Goal: Task Accomplishment & Management: Manage account settings

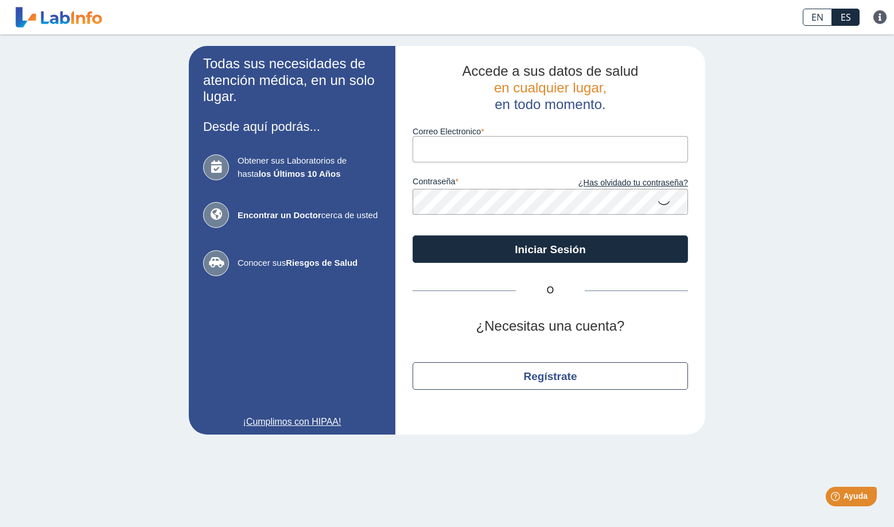
click at [462, 148] on input "Correo Electronico" at bounding box center [549, 149] width 275 height 26
type input "[EMAIL_ADDRESS][DOMAIN_NAME]"
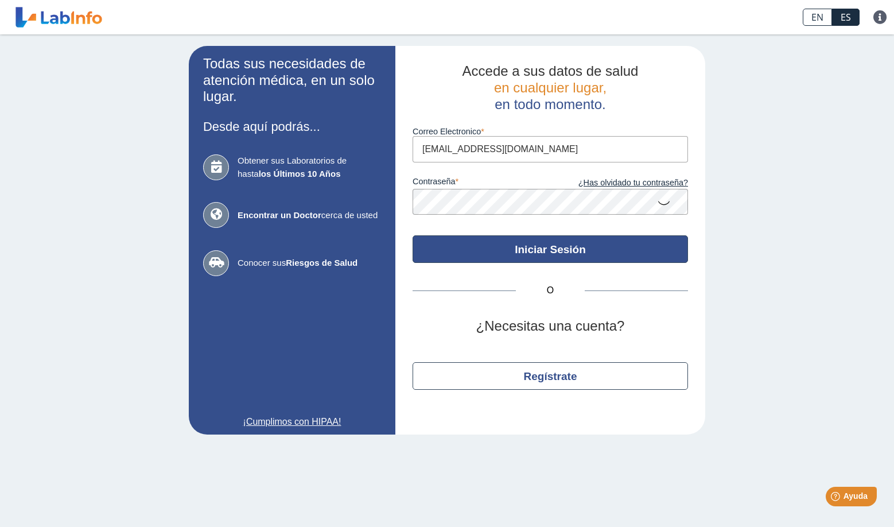
click at [572, 244] on button "Iniciar Sesión" at bounding box center [549, 249] width 275 height 28
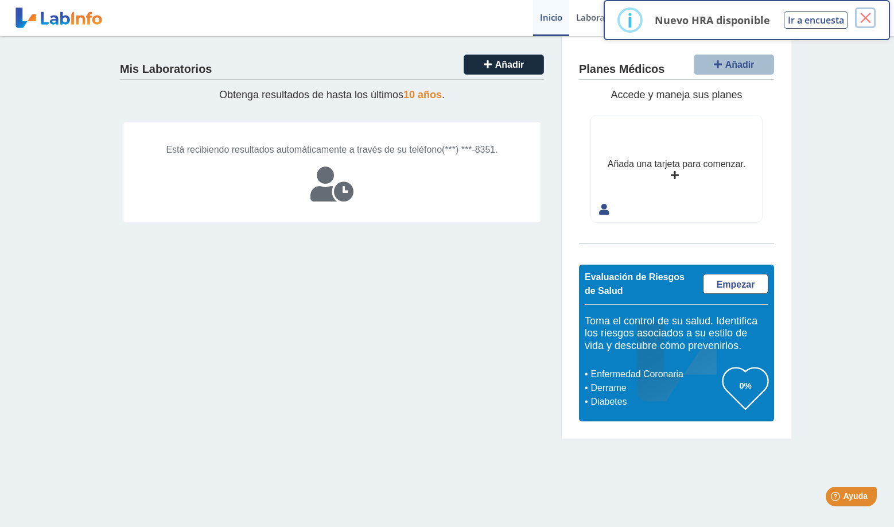
click at [867, 19] on button "×" at bounding box center [865, 17] width 21 height 21
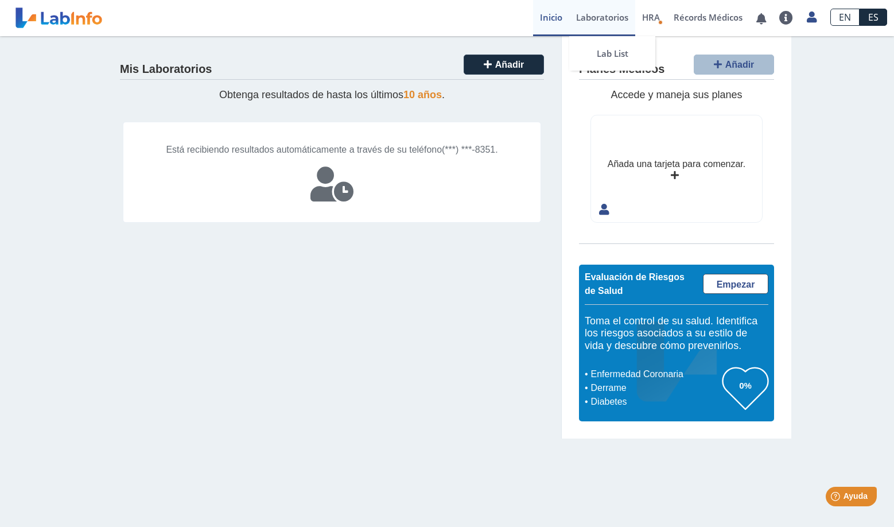
click at [596, 18] on link "Laboratorios" at bounding box center [602, 18] width 66 height 36
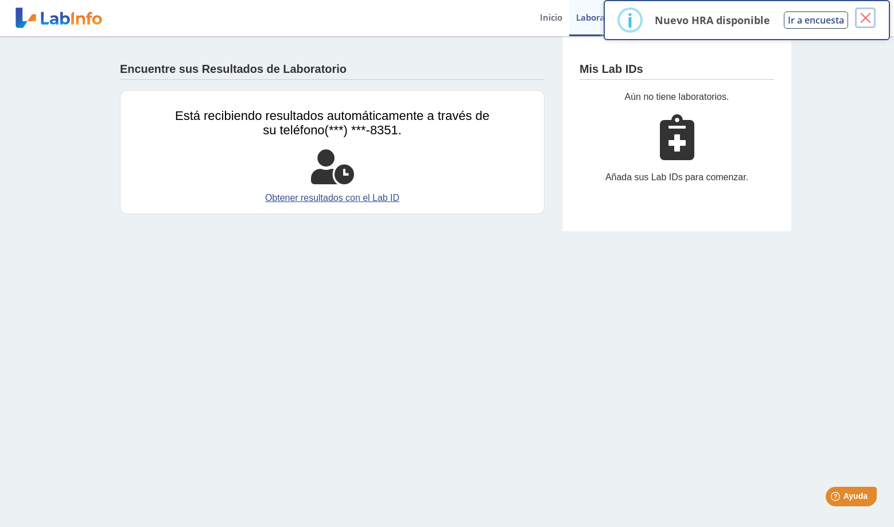
click at [869, 18] on button "×" at bounding box center [865, 17] width 21 height 21
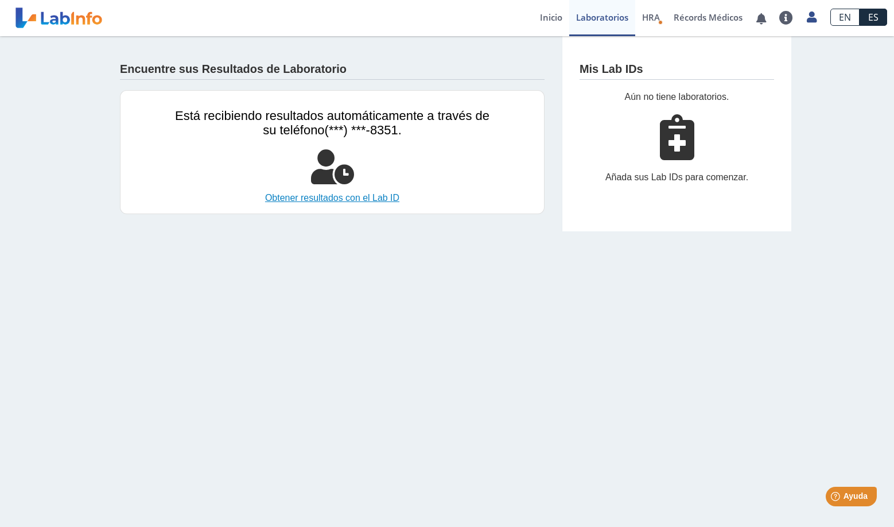
click at [381, 201] on link "Obtener resultados con el Lab ID" at bounding box center [332, 198] width 314 height 14
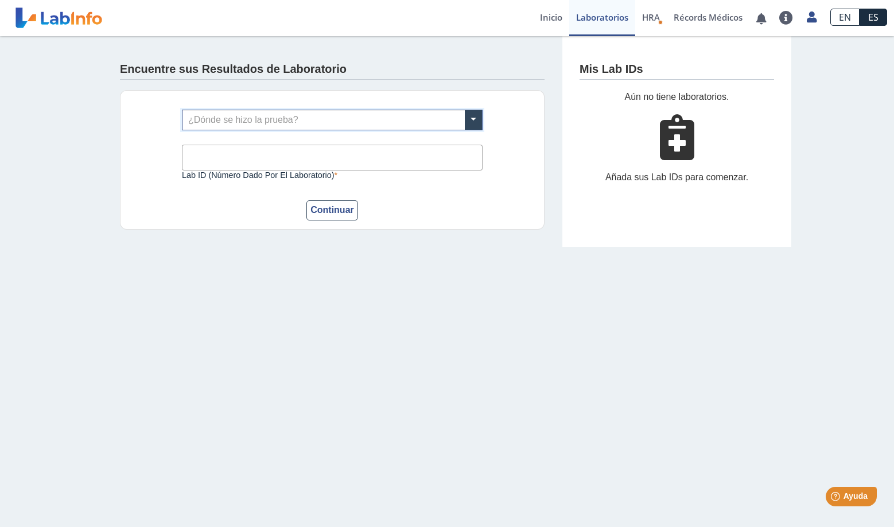
click at [325, 120] on input "text" at bounding box center [331, 120] width 299 height 20
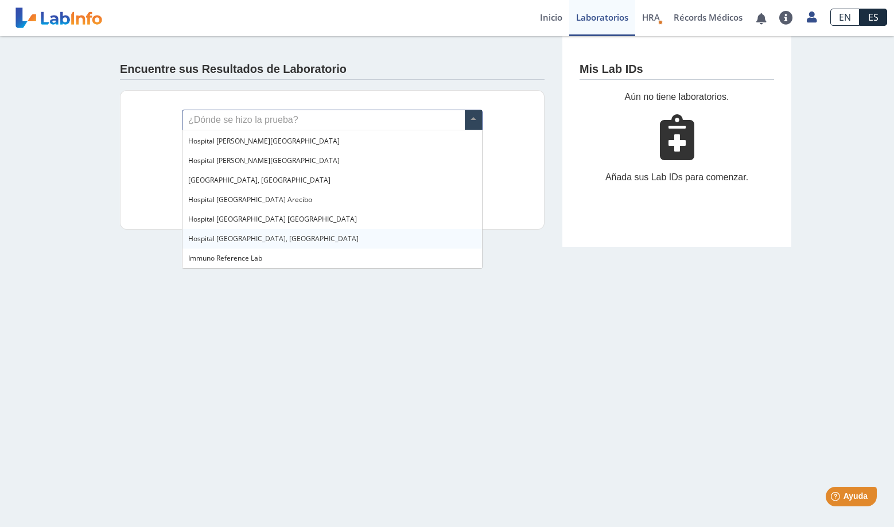
scroll to position [88, 0]
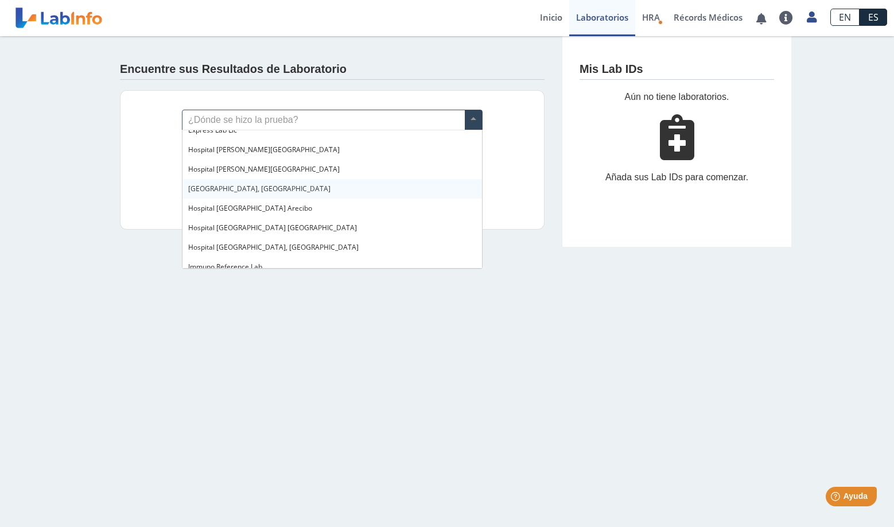
click at [282, 187] on span "[GEOGRAPHIC_DATA], [GEOGRAPHIC_DATA]" at bounding box center [259, 189] width 142 height 10
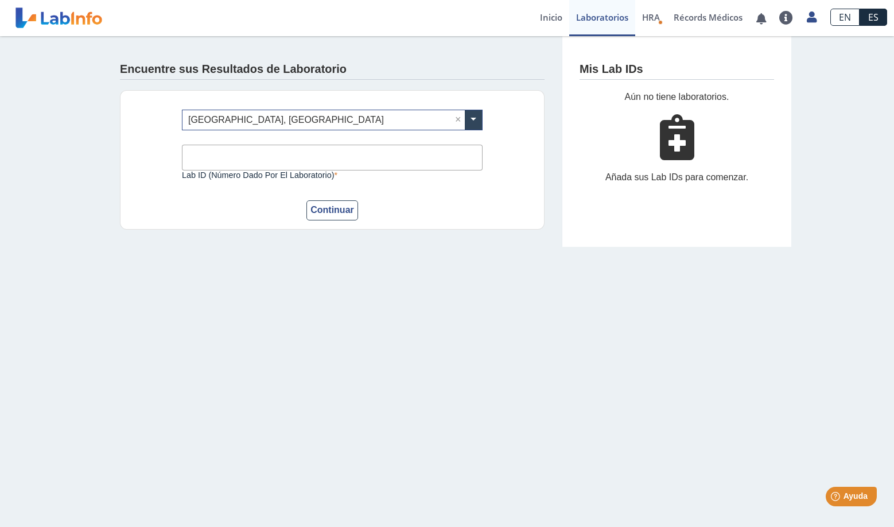
click at [280, 164] on input "Lab ID (número dado por el laboratorio)" at bounding box center [332, 158] width 301 height 26
click at [386, 304] on main "Encuentre sus Resultados de Laboratorio ¿Dónde se hizo la prueba? × [GEOGRAPHIC…" at bounding box center [447, 281] width 894 height 490
click at [647, 17] on span "HRA" at bounding box center [651, 16] width 18 height 11
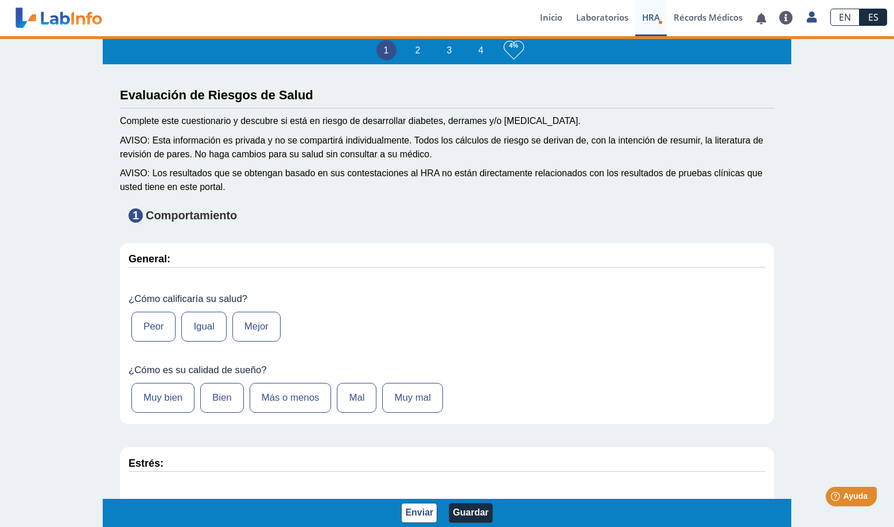
type input "[PERSON_NAME]"
type input "[DATE]"
select select
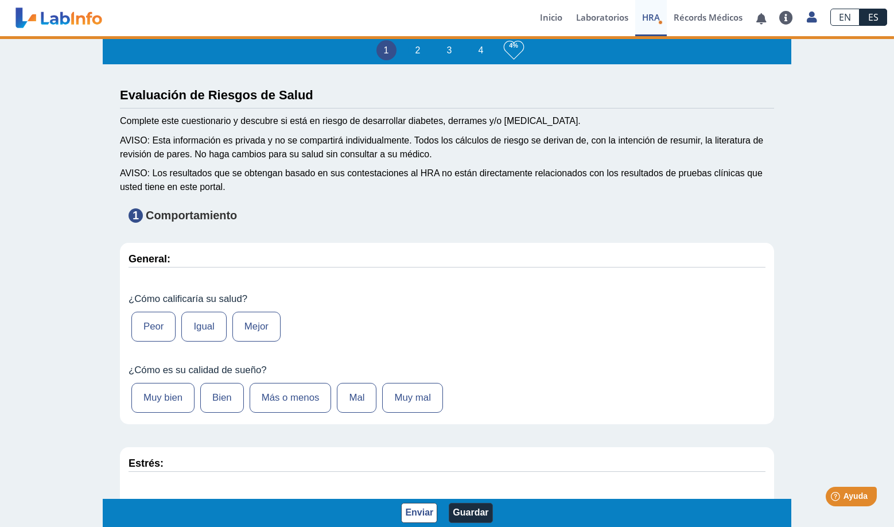
select select
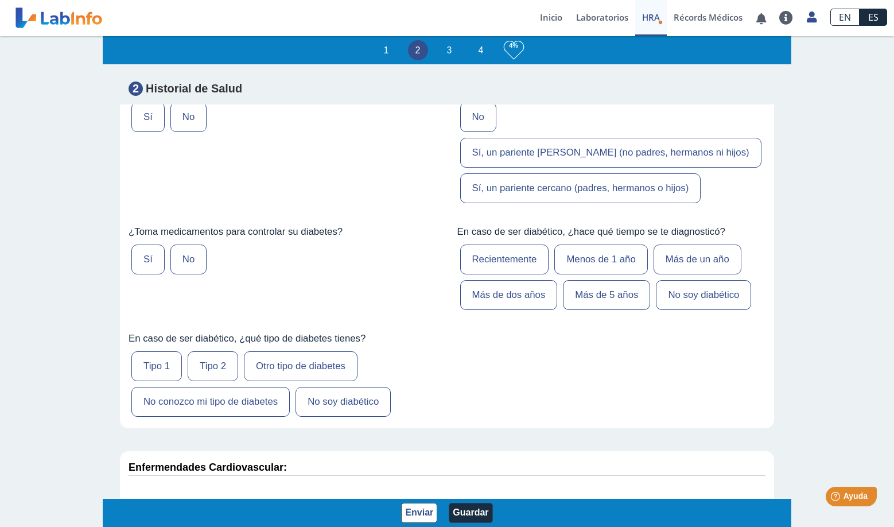
scroll to position [1976, 0]
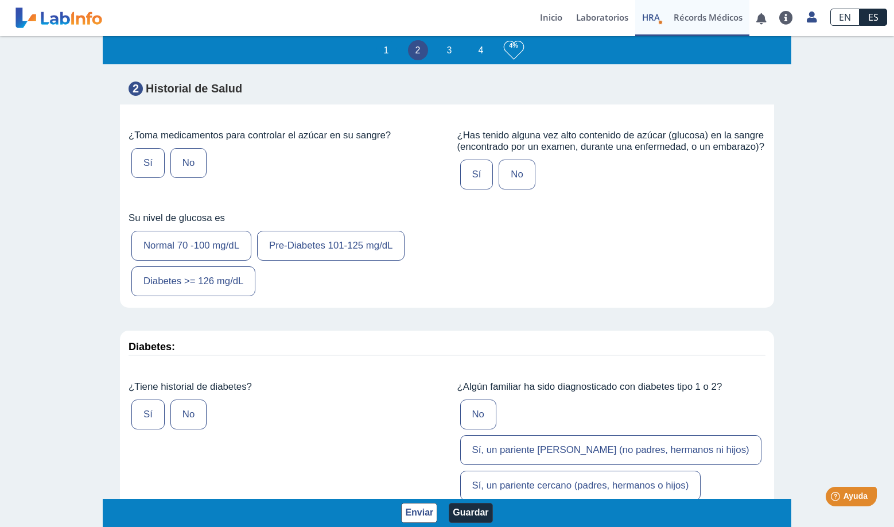
click at [706, 11] on link "Récords Médicos" at bounding box center [707, 18] width 83 height 36
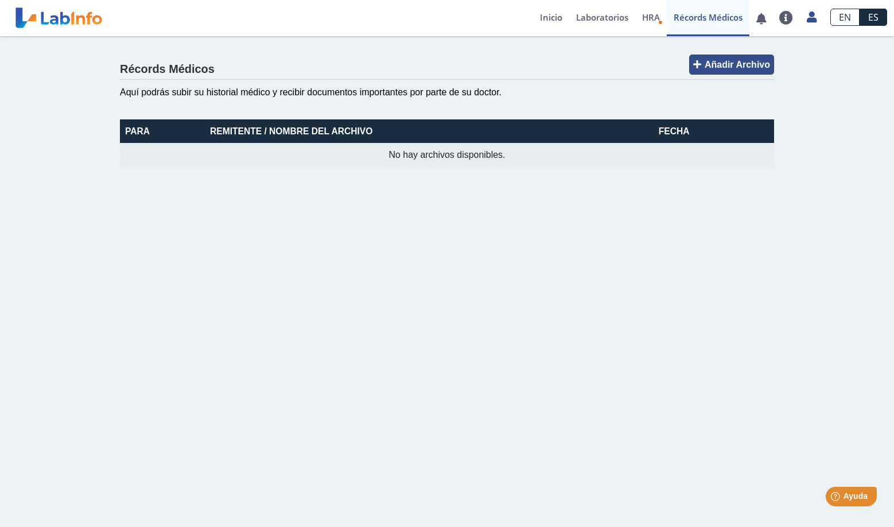
click at [734, 69] on span "Añadir Archivo" at bounding box center [736, 65] width 65 height 10
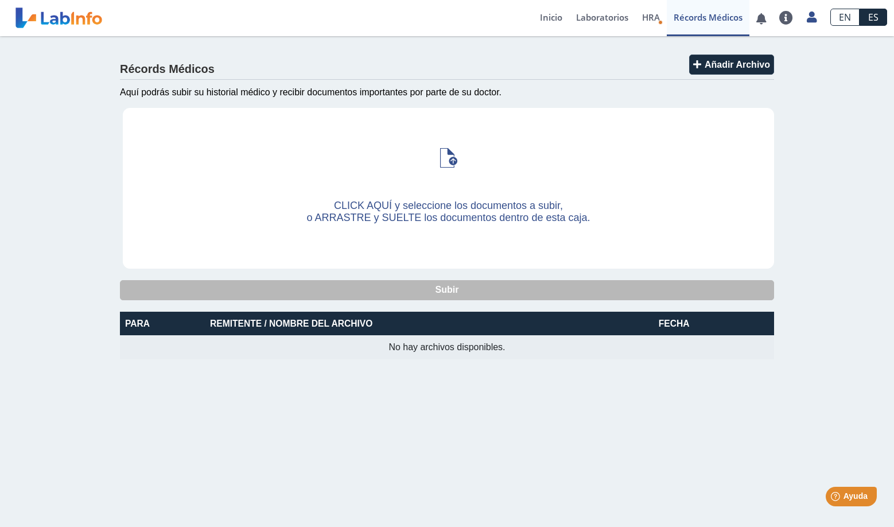
click at [50, 14] on link at bounding box center [58, 17] width 95 height 29
